Goal: Task Accomplishment & Management: Use online tool/utility

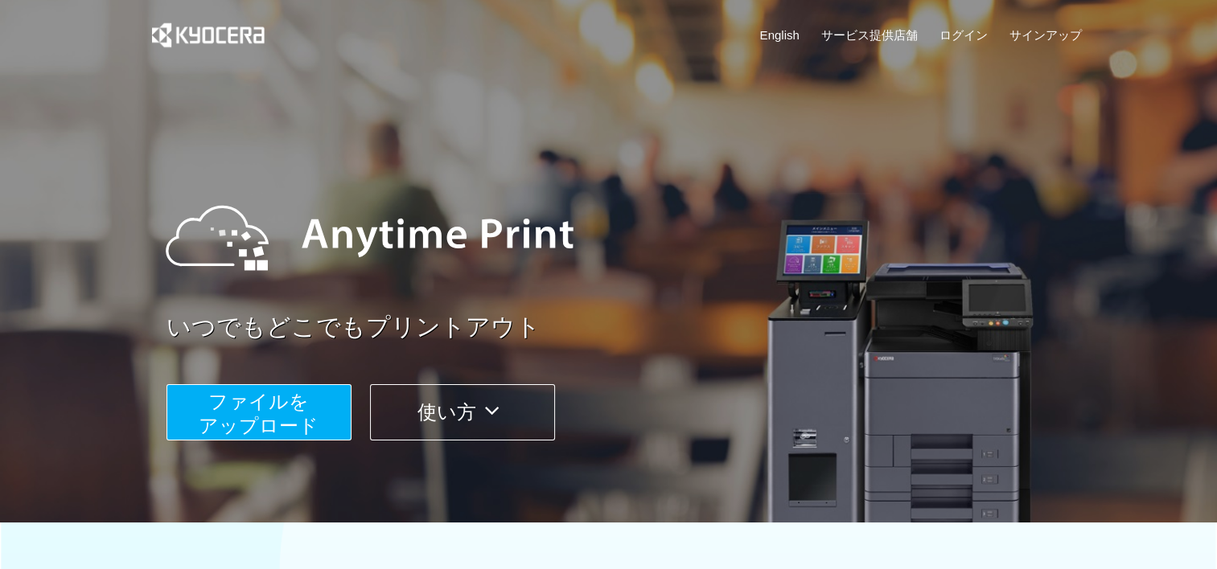
click at [290, 402] on span "ファイルを ​​アップロード" at bounding box center [259, 414] width 120 height 46
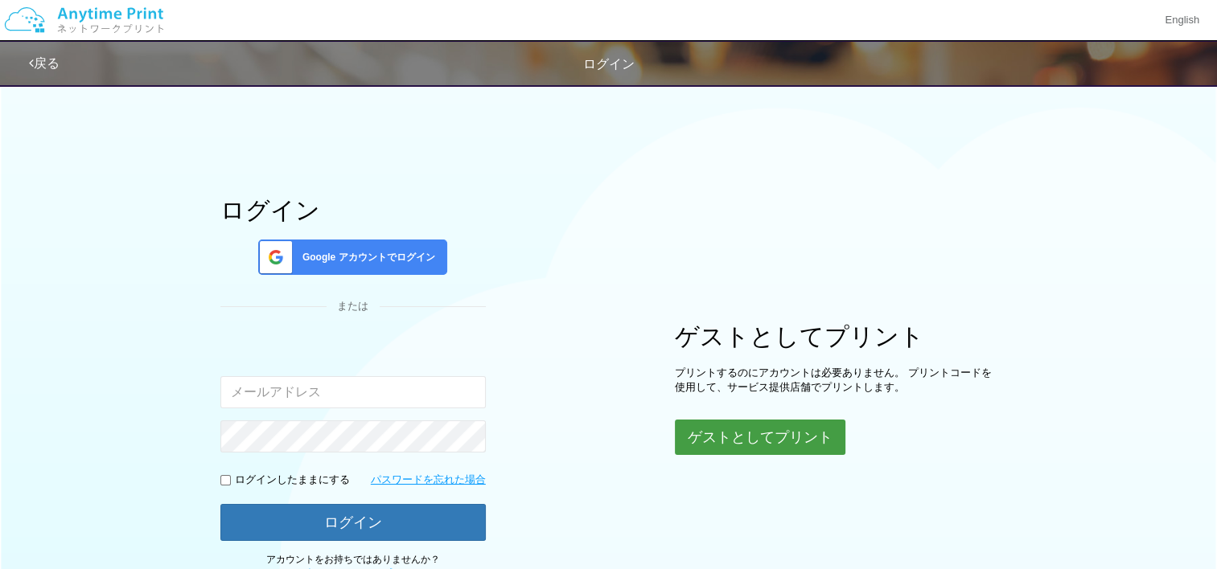
click at [733, 426] on button "ゲストとしてプリント" at bounding box center [760, 437] width 171 height 35
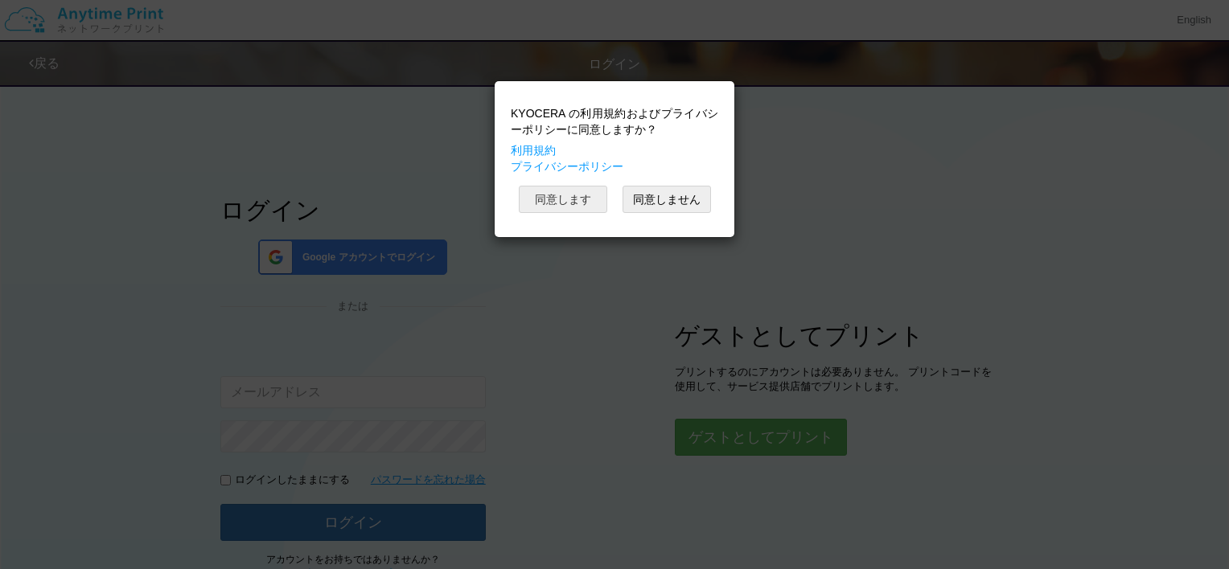
click at [590, 200] on button "同意します" at bounding box center [563, 199] width 88 height 27
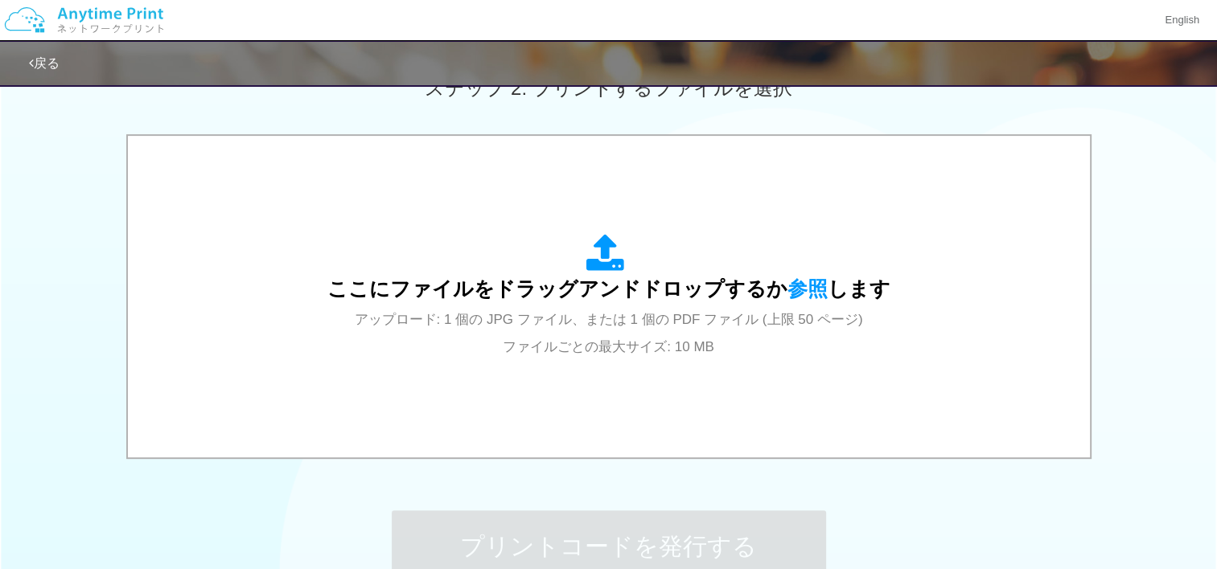
scroll to position [477, 0]
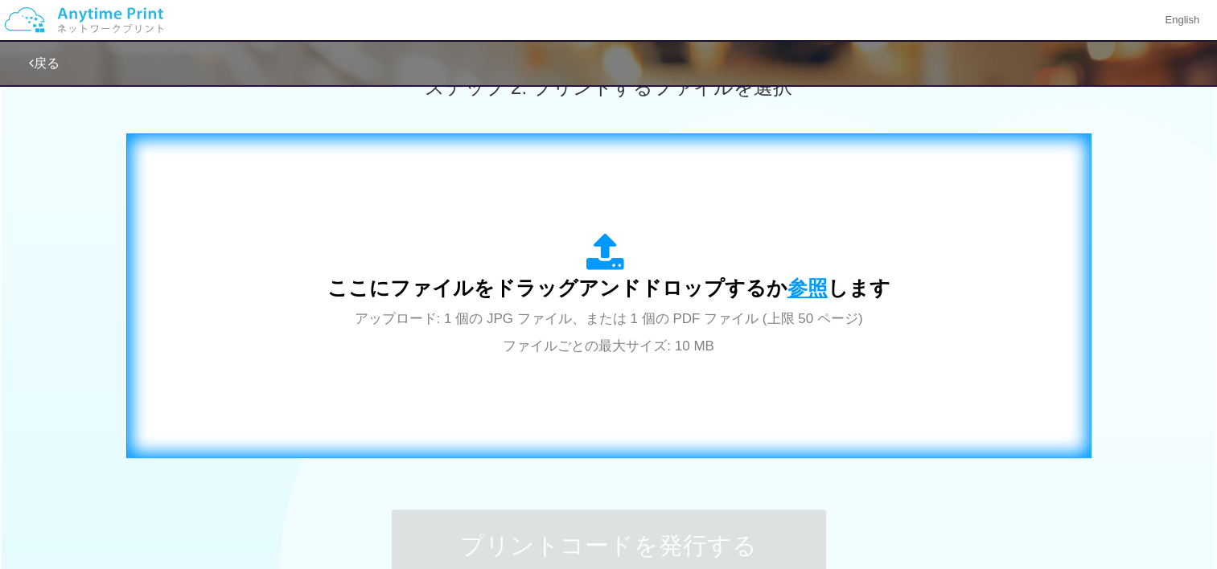
click at [800, 277] on span "参照" at bounding box center [807, 288] width 40 height 23
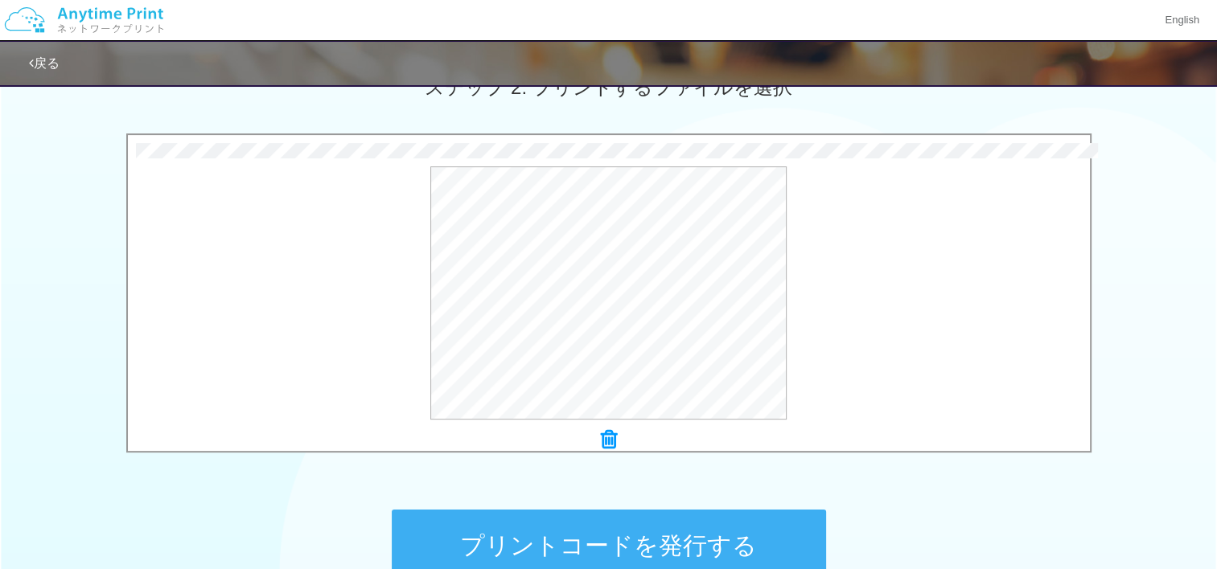
click at [612, 531] on button "プリントコードを発行する" at bounding box center [609, 546] width 434 height 72
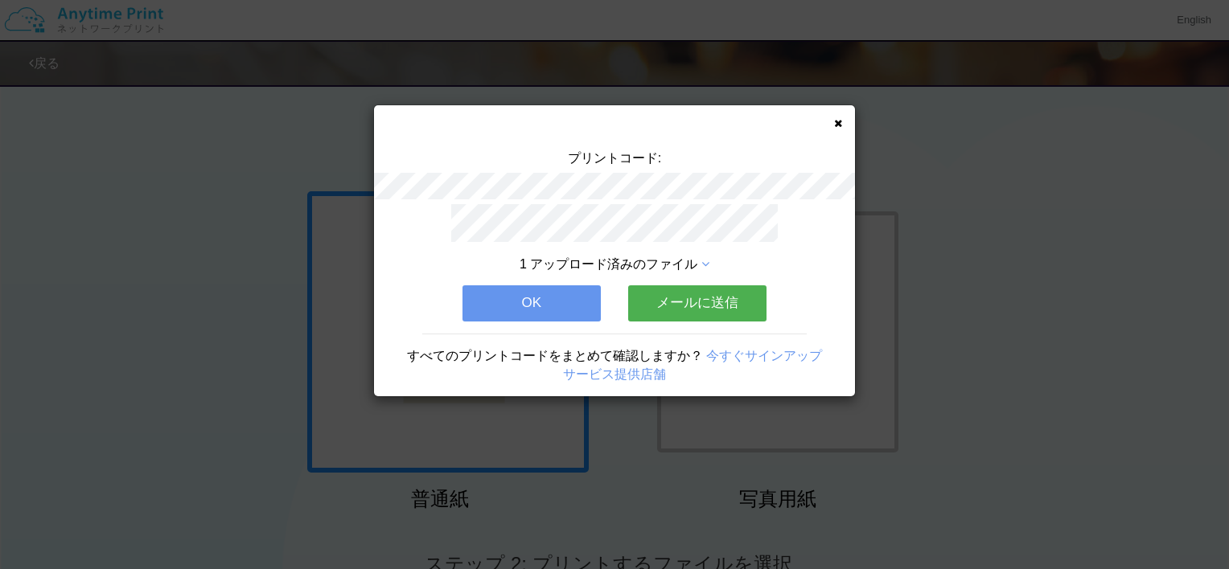
click at [692, 286] on button "メールに送信" at bounding box center [697, 303] width 138 height 35
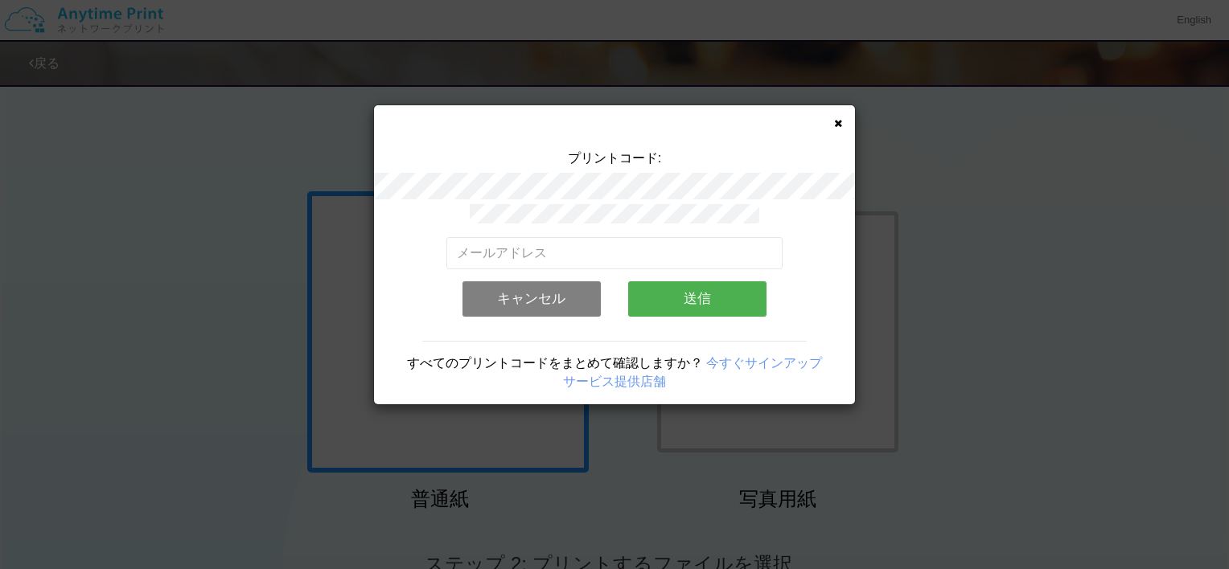
drag, startPoint x: 692, startPoint y: 284, endPoint x: 628, endPoint y: 294, distance: 64.3
click at [628, 294] on button "送信" at bounding box center [697, 298] width 138 height 35
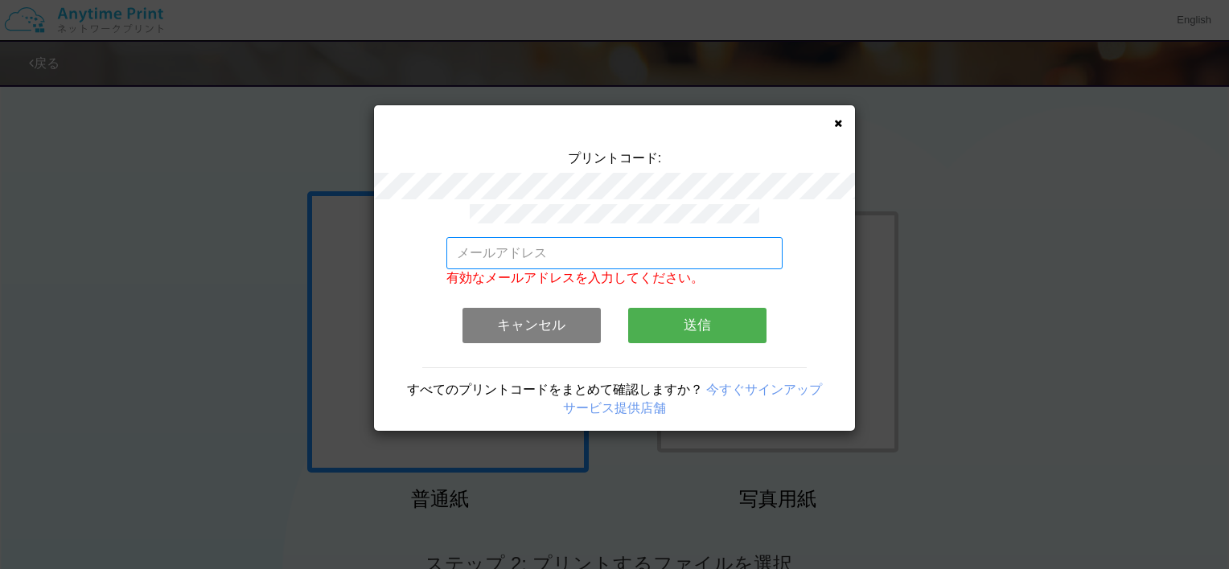
click at [519, 237] on input "email" at bounding box center [614, 253] width 337 height 32
type input "[EMAIL_ADDRESS][DOMAIN_NAME]"
click at [676, 309] on button "送信" at bounding box center [697, 325] width 138 height 35
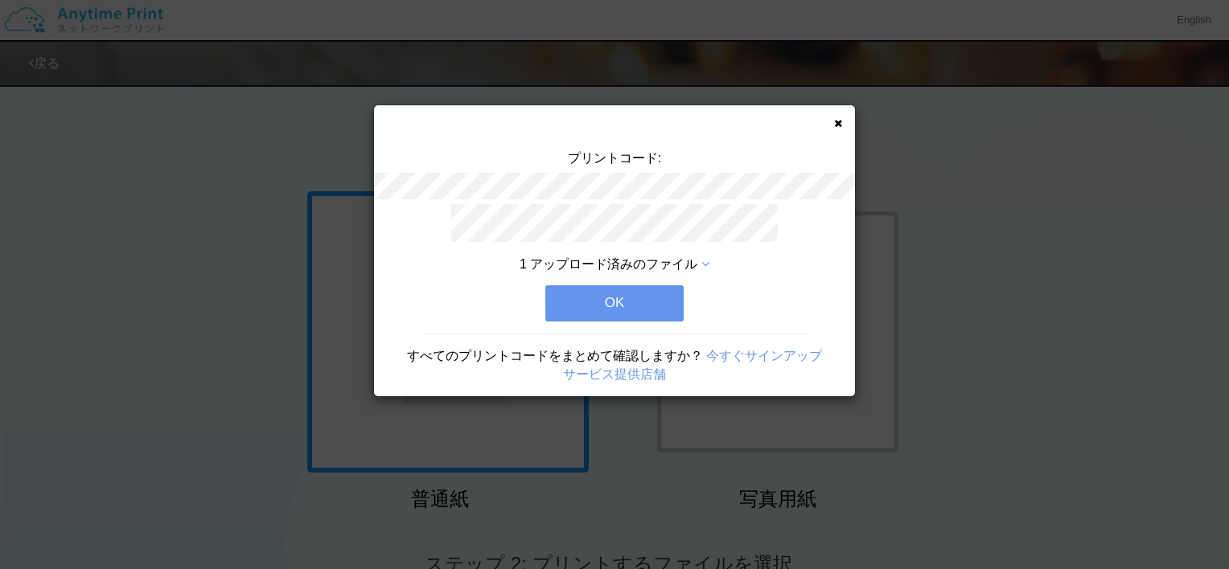
click at [637, 300] on button "OK" at bounding box center [614, 303] width 138 height 35
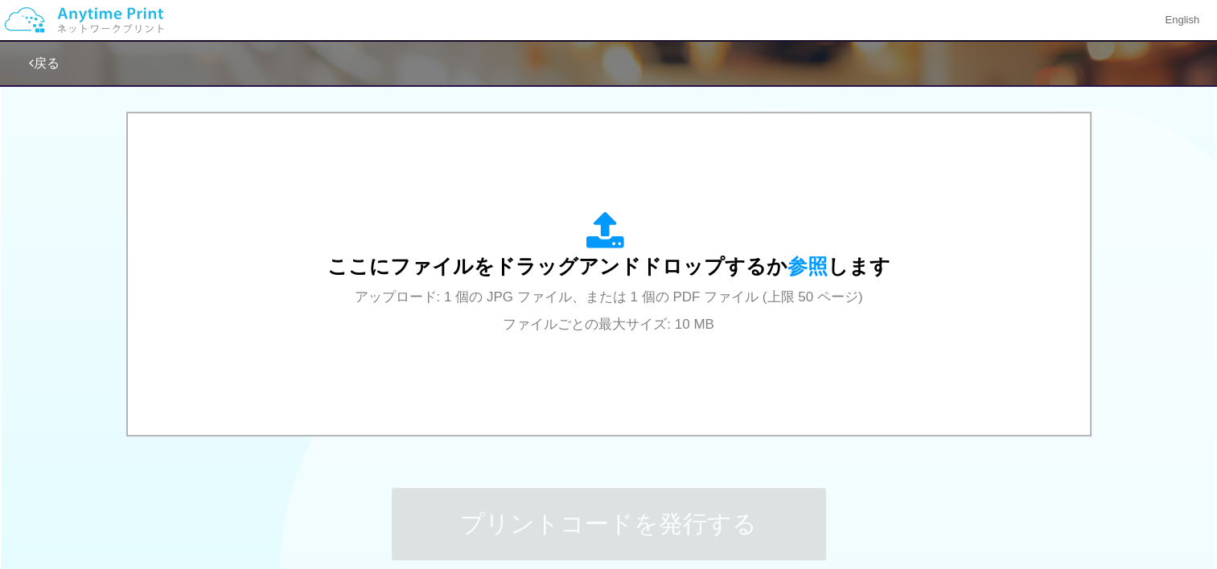
scroll to position [508, 0]
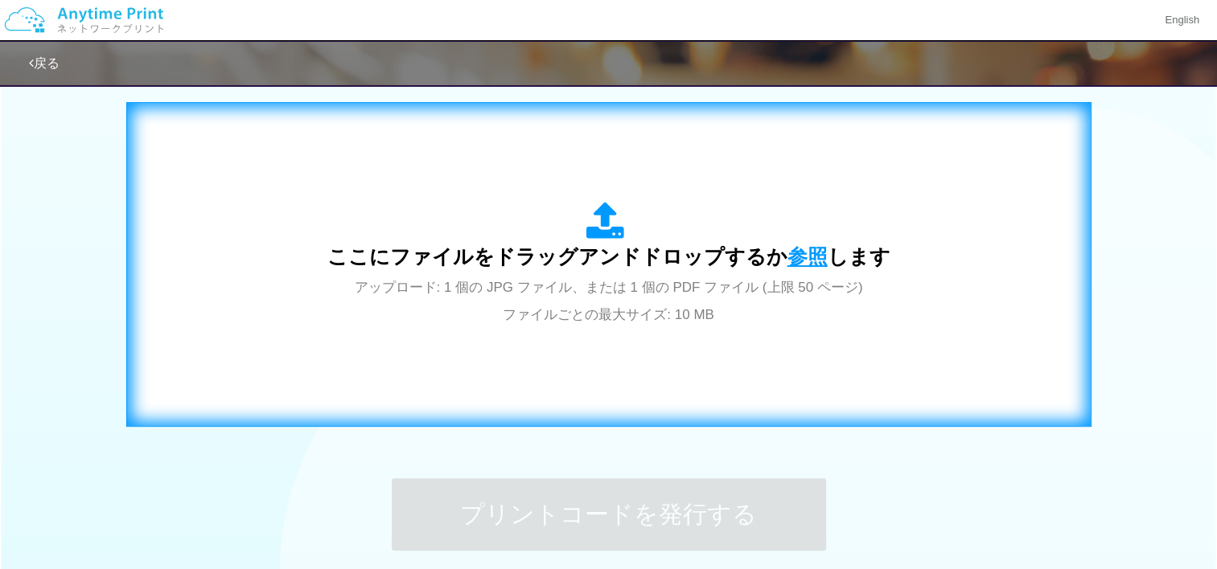
click at [807, 245] on span "参照" at bounding box center [807, 256] width 40 height 23
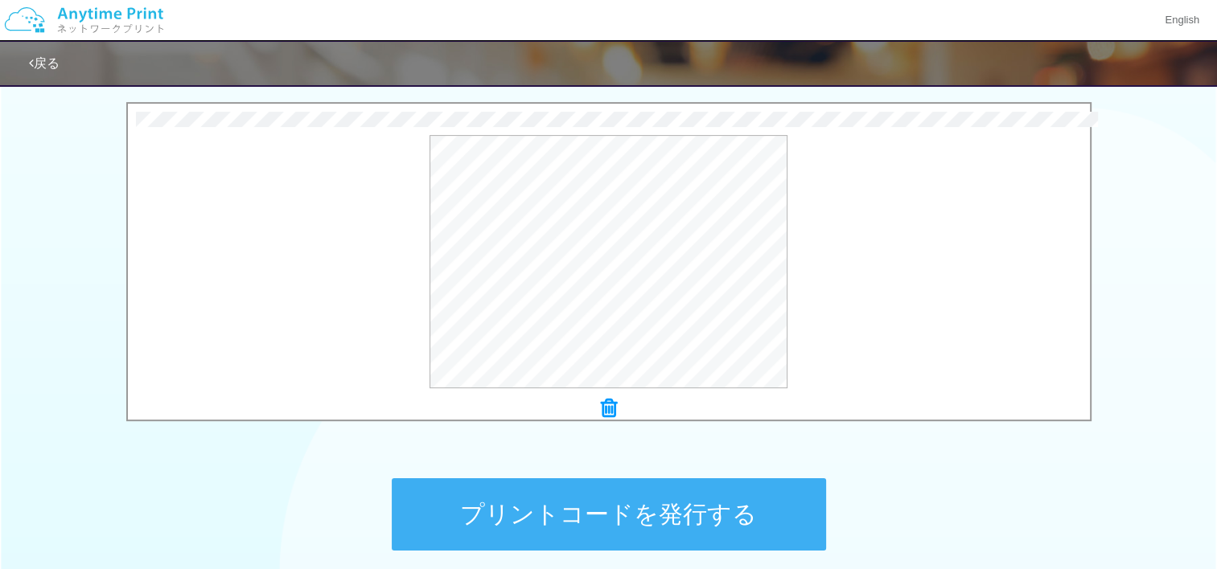
click at [663, 516] on button "プリントコードを発行する" at bounding box center [609, 515] width 434 height 72
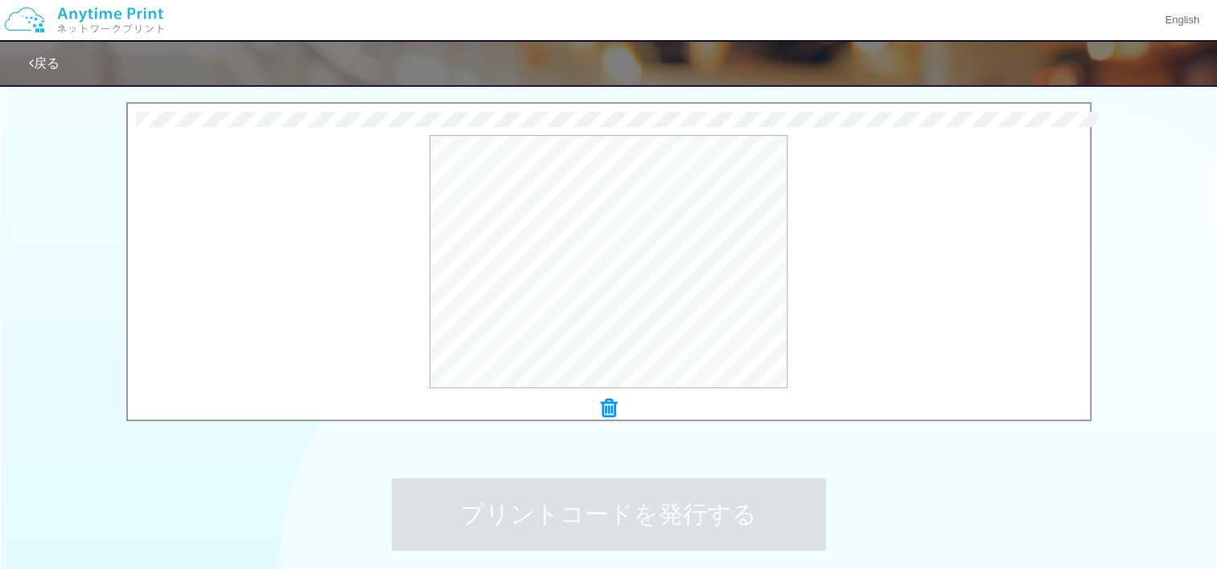
scroll to position [0, 0]
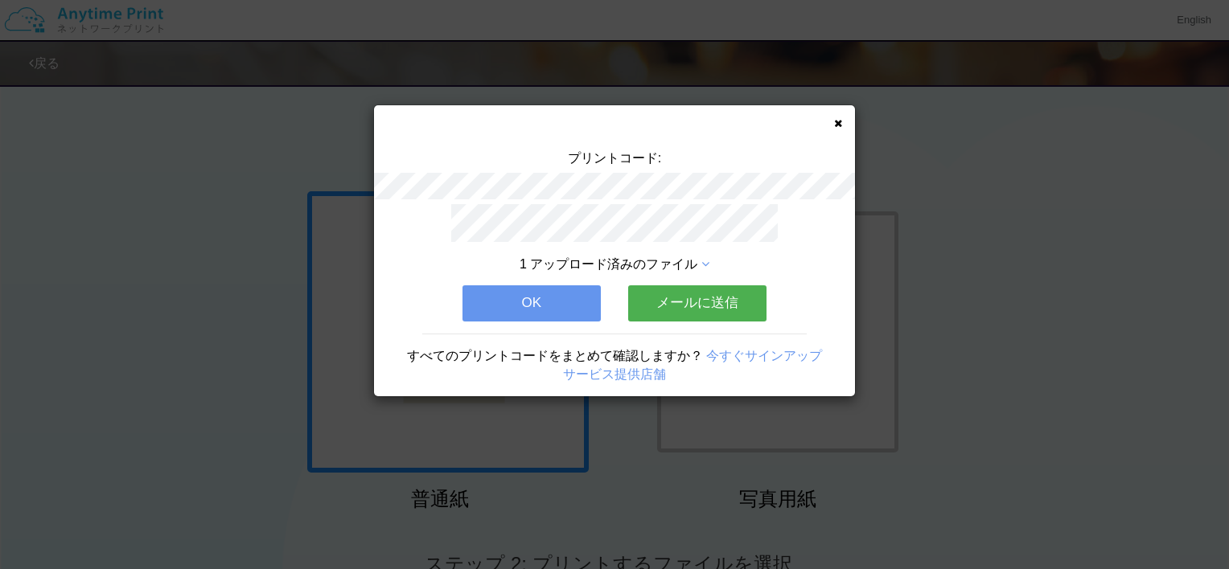
click at [692, 301] on button "メールに送信" at bounding box center [697, 303] width 138 height 35
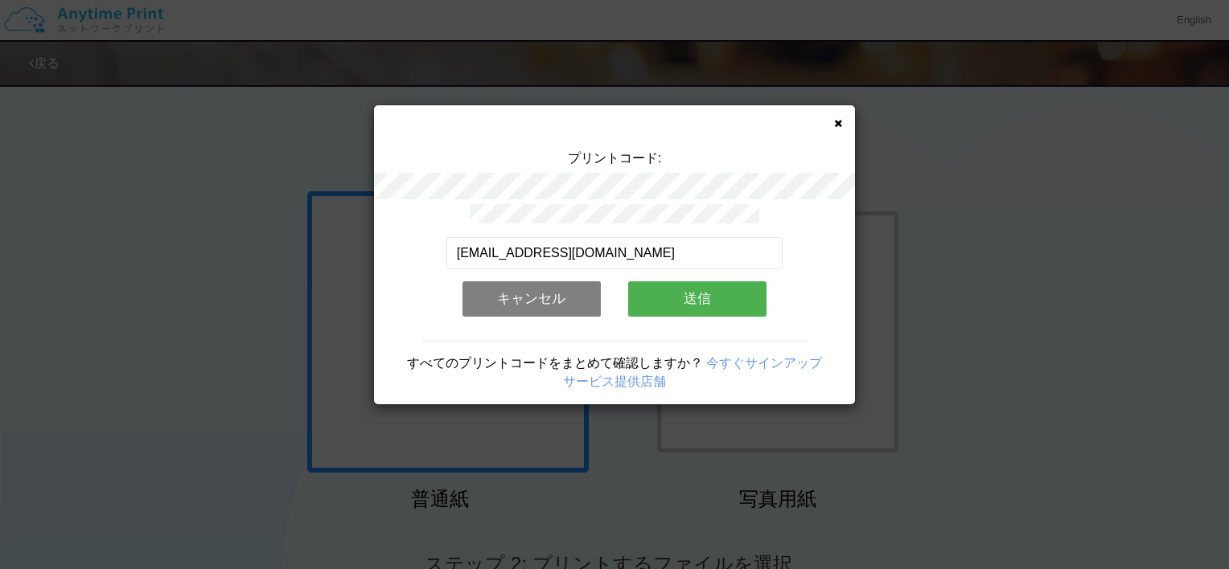
click at [685, 302] on button "送信" at bounding box center [697, 298] width 138 height 35
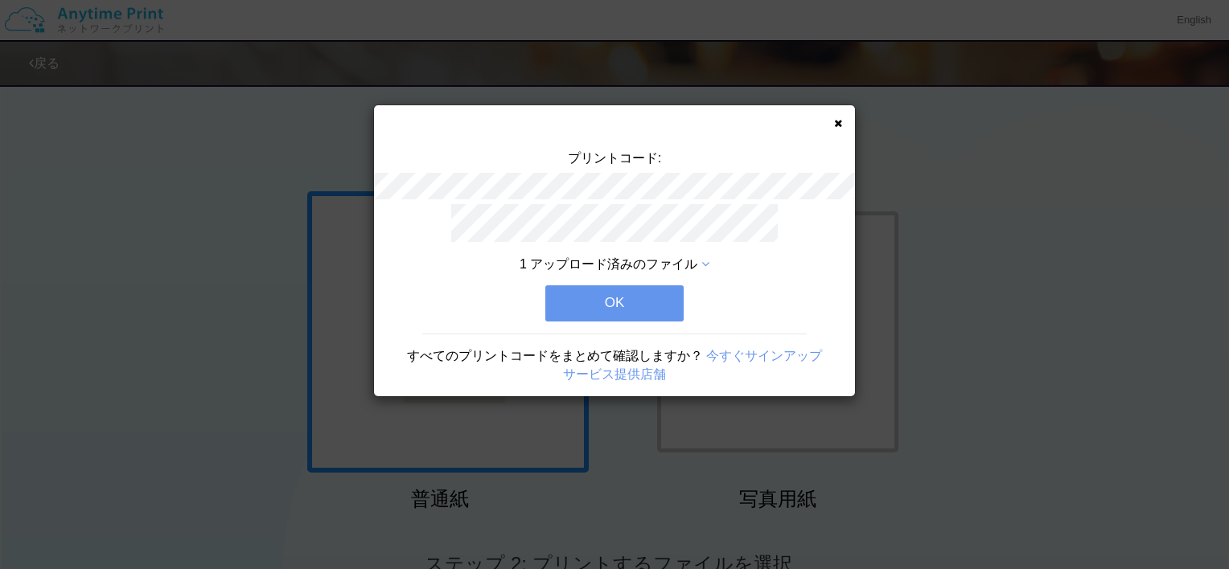
click at [640, 304] on button "OK" at bounding box center [614, 303] width 138 height 35
